Goal: Task Accomplishment & Management: Use online tool/utility

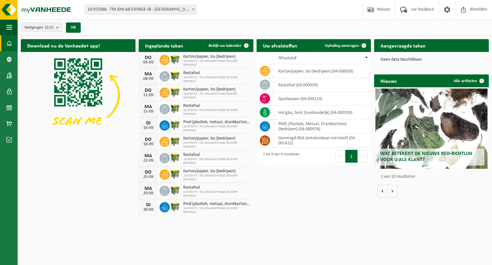
click at [133, 9] on span "10-975366 - TM JDN-AB EIFFAGE-IB - [GEOGRAPHIC_DATA]" at bounding box center [141, 9] width 112 height 9
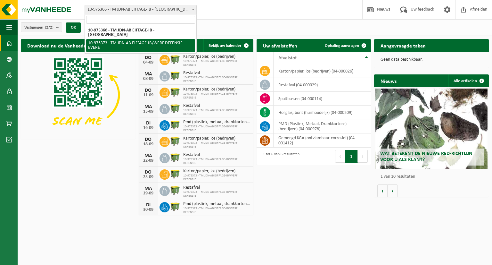
select select "158171"
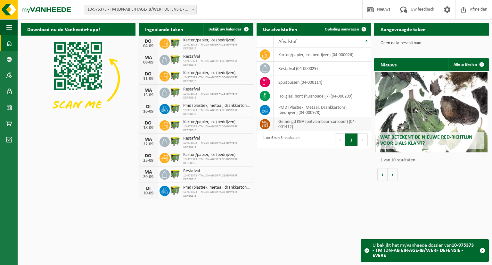
click at [305, 127] on td "gemengd KGA (ontvlambaar-corrosief) (04-001412)" at bounding box center [323, 124] width 98 height 14
click at [286, 123] on td "gemengd KGA (ontvlambaar-corrosief) (04-001412)" at bounding box center [323, 124] width 98 height 14
click at [337, 29] on span "Ophaling aanvragen" at bounding box center [342, 29] width 34 height 4
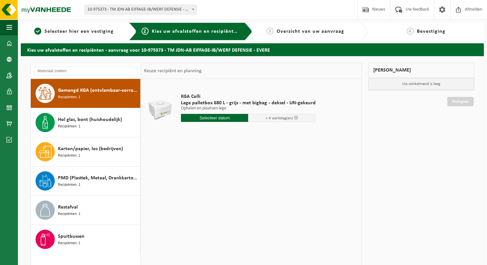
click at [231, 116] on input "text" at bounding box center [214, 118] width 67 height 8
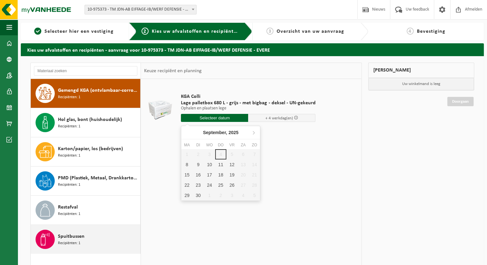
click at [89, 241] on div "Spuitbussen Recipiënten: 1" at bounding box center [98, 238] width 81 height 19
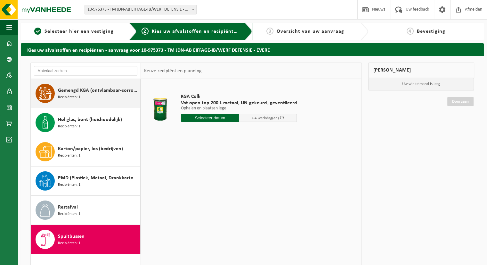
click at [106, 89] on span "Gemengd KGA (ontvlambaar-corrosief)" at bounding box center [98, 91] width 81 height 8
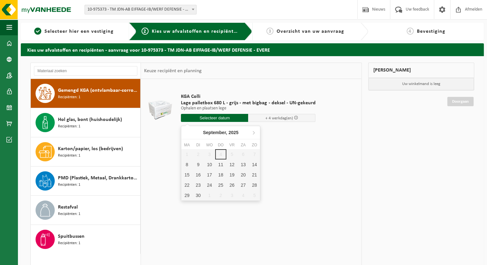
click at [209, 117] on input "text" at bounding box center [214, 118] width 67 height 8
click at [186, 164] on div "8" at bounding box center [186, 164] width 11 height 10
type input "Van [DATE]"
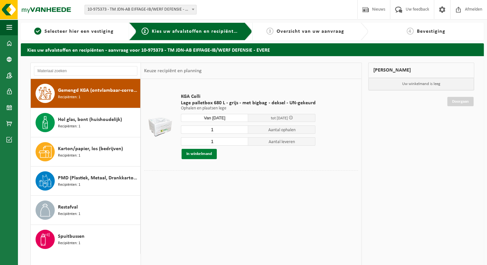
click at [207, 155] on button "In winkelmand" at bounding box center [199, 154] width 35 height 10
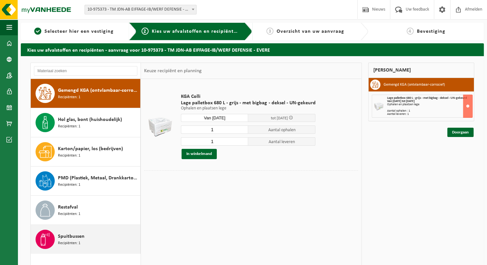
click at [69, 236] on span "Spuitbussen" at bounding box center [71, 236] width 27 height 8
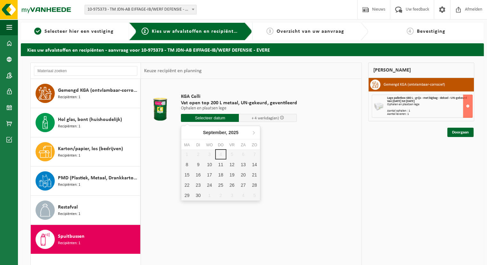
click at [208, 119] on input "text" at bounding box center [210, 118] width 58 height 8
click at [190, 167] on div "8" at bounding box center [186, 164] width 11 height 10
type input "Van 2025-09-08"
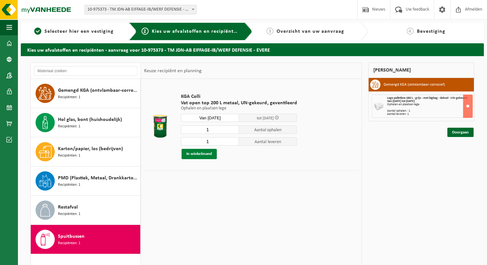
click at [198, 154] on button "In winkelmand" at bounding box center [199, 154] width 35 height 10
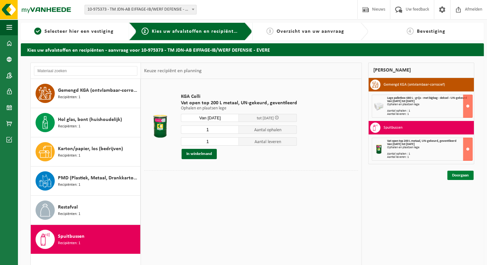
click at [454, 174] on link "Doorgaan" at bounding box center [461, 174] width 26 height 9
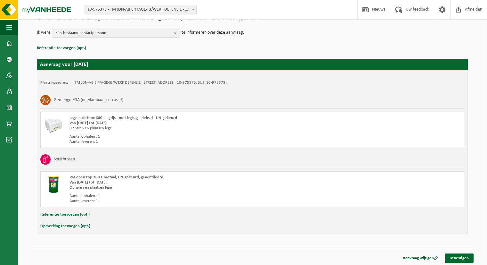
scroll to position [74, 0]
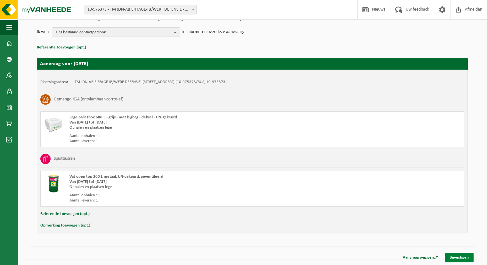
click at [461, 254] on link "Bevestigen" at bounding box center [459, 257] width 29 height 9
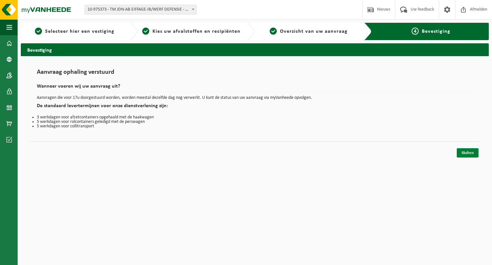
click at [465, 154] on link "Sluiten" at bounding box center [468, 152] width 22 height 9
